Goal: Task Accomplishment & Management: Manage account settings

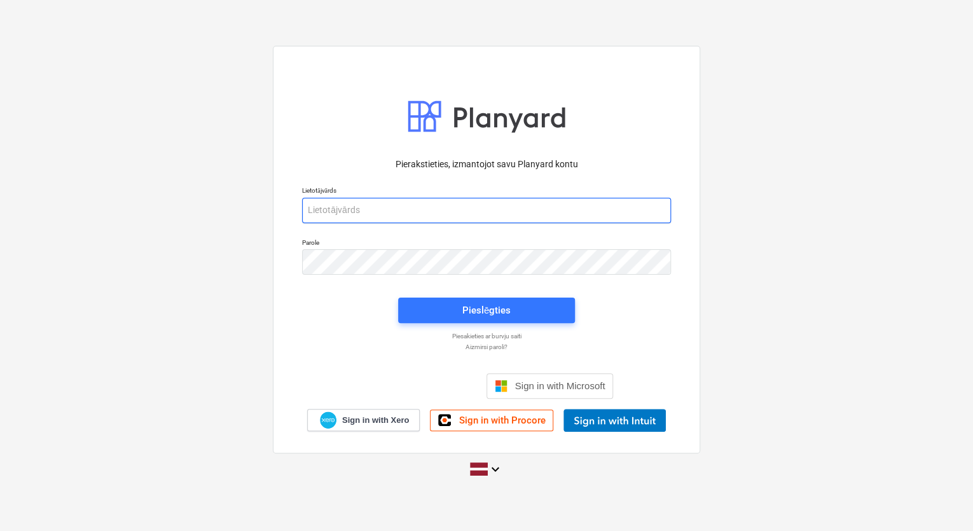
click at [321, 212] on input "email" at bounding box center [486, 210] width 369 height 25
type input "E"
type input "[PERSON_NAME][EMAIL_ADDRESS][DOMAIN_NAME]"
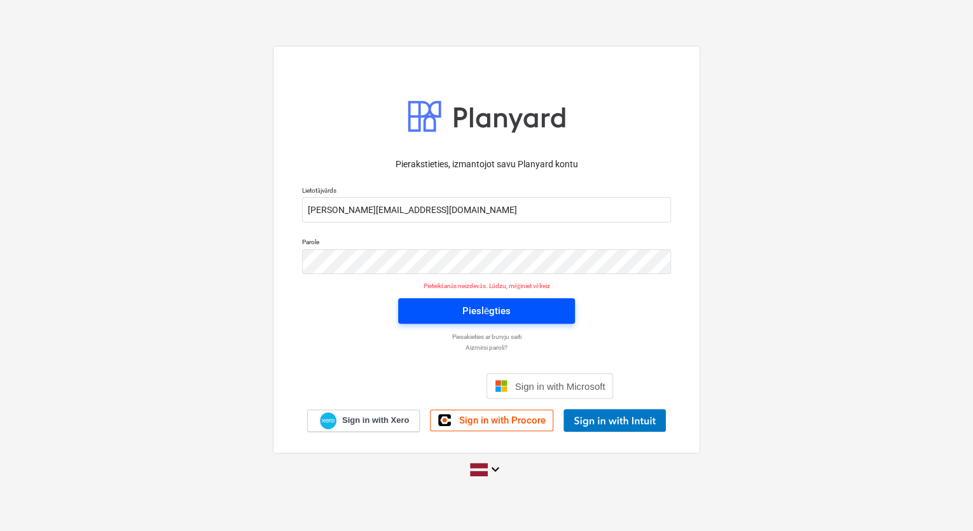
click at [511, 308] on span "Pieslēgties" at bounding box center [486, 311] width 146 height 17
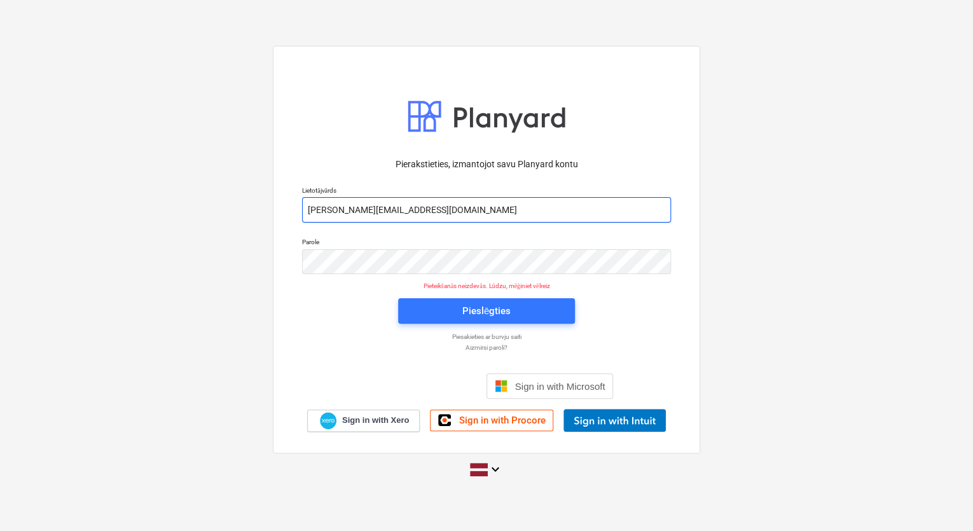
click at [328, 210] on input "[PERSON_NAME][EMAIL_ADDRESS][DOMAIN_NAME]" at bounding box center [486, 209] width 369 height 25
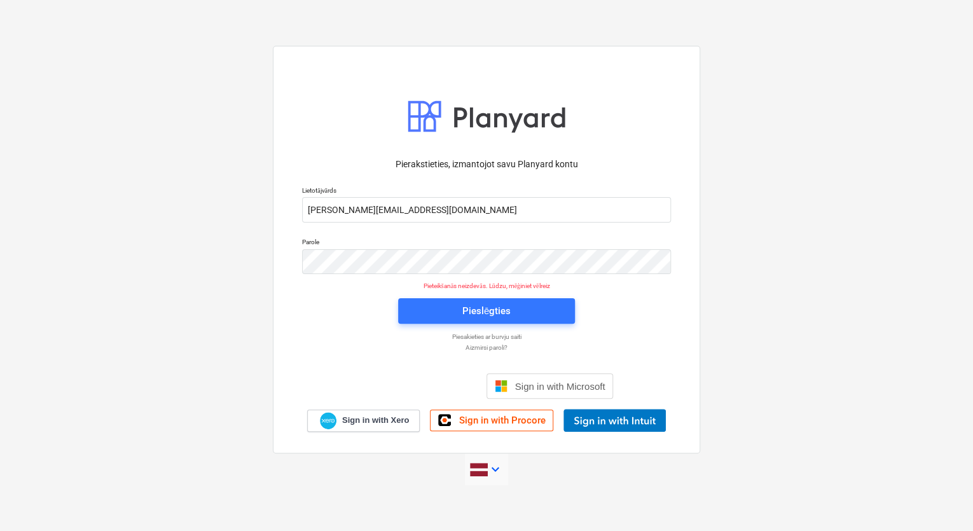
click at [493, 469] on icon "keyboard_arrow_down" at bounding box center [495, 469] width 15 height 15
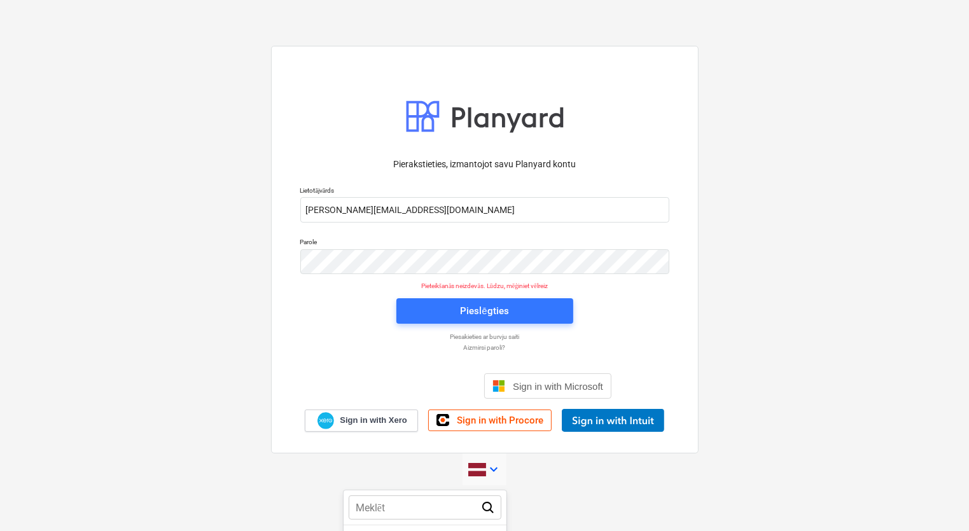
click at [493, 469] on div at bounding box center [484, 265] width 969 height 531
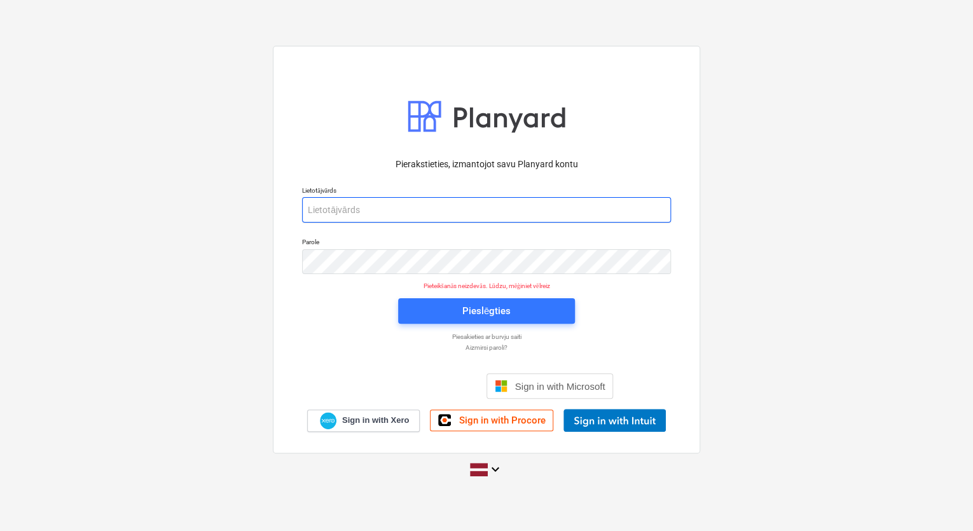
click at [318, 209] on input "email" at bounding box center [486, 209] width 369 height 25
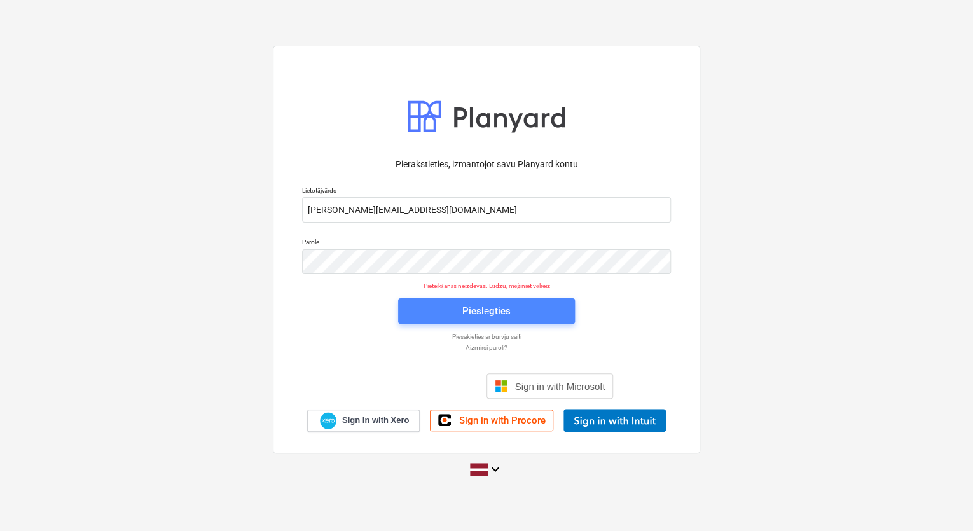
click at [464, 308] on div "Pieslēgties" at bounding box center [486, 311] width 48 height 17
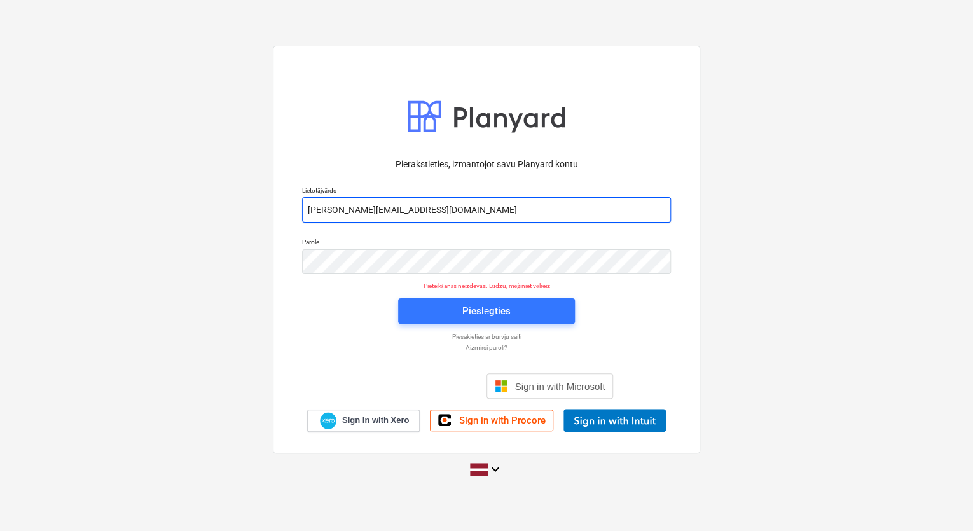
drag, startPoint x: 434, startPoint y: 209, endPoint x: 305, endPoint y: 206, distance: 129.2
click at [305, 206] on input "[PERSON_NAME][EMAIL_ADDRESS][DOMAIN_NAME]" at bounding box center [486, 209] width 369 height 25
drag, startPoint x: 354, startPoint y: 210, endPoint x: 305, endPoint y: 211, distance: 48.4
click at [305, 211] on input "a1pu04Fj" at bounding box center [486, 209] width 369 height 25
type input "e"
